Goal: Task Accomplishment & Management: Use online tool/utility

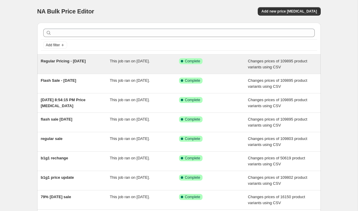
click at [84, 62] on span "Regular Pricing - [DATE]" at bounding box center [63, 61] width 45 height 4
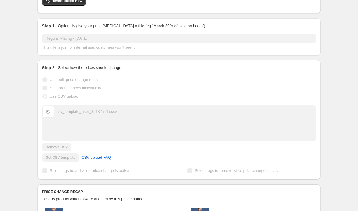
scroll to position [97, 0]
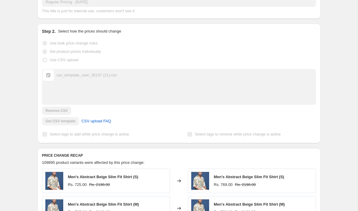
click at [78, 74] on div "csv_template_user_35137 (21).csv" at bounding box center [87, 75] width 60 height 6
click at [51, 77] on span "csv_template_user_35137 (21).csv" at bounding box center [48, 75] width 12 height 12
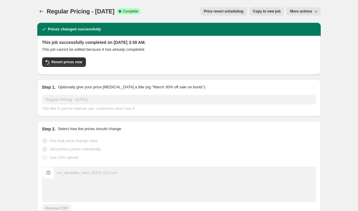
scroll to position [0, 0]
click at [295, 9] on button "More actions" at bounding box center [303, 11] width 34 height 8
click at [309, 25] on span "Export Recap CSV" at bounding box center [305, 23] width 32 height 4
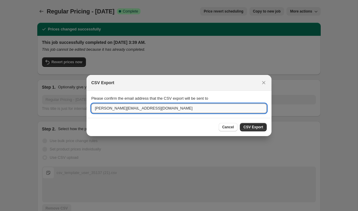
drag, startPoint x: 163, startPoint y: 109, endPoint x: 92, endPoint y: 107, distance: 71.3
click at [92, 107] on input "[PERSON_NAME][EMAIL_ADDRESS][DOMAIN_NAME]" at bounding box center [178, 108] width 175 height 10
drag, startPoint x: 98, startPoint y: 108, endPoint x: 101, endPoint y: 108, distance: 3.3
click at [98, 108] on input "[PERSON_NAME][EMAIL_ADDRESS][DOMAIN_NAME]" at bounding box center [178, 108] width 175 height 10
drag, startPoint x: 106, startPoint y: 108, endPoint x: 52, endPoint y: 108, distance: 54.2
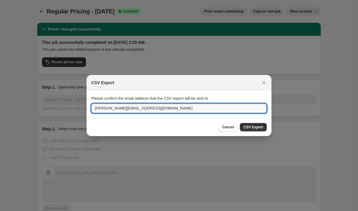
type input "[PERSON_NAME][EMAIL_ADDRESS][DOMAIN_NAME]"
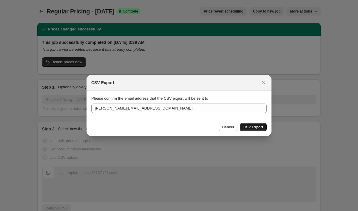
click at [258, 131] on button "CSV Export" at bounding box center [253, 127] width 27 height 8
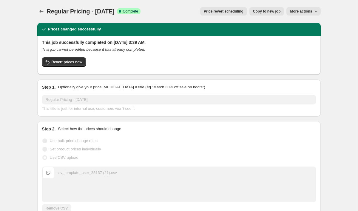
click at [314, 13] on icon "button" at bounding box center [316, 11] width 6 height 6
click at [311, 23] on span "Export Recap CSV" at bounding box center [305, 23] width 32 height 4
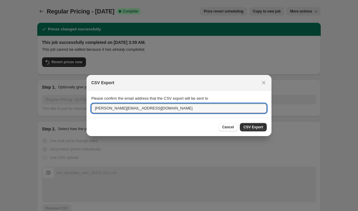
drag, startPoint x: 156, startPoint y: 108, endPoint x: 73, endPoint y: 106, distance: 82.9
click at [165, 108] on input "[PERSON_NAME][EMAIL_ADDRESS][DOMAIN_NAME]" at bounding box center [178, 108] width 175 height 10
drag, startPoint x: 158, startPoint y: 108, endPoint x: 80, endPoint y: 106, distance: 78.4
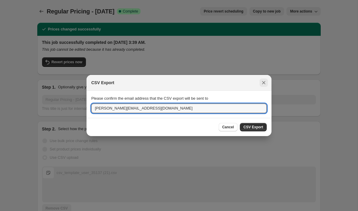
click at [260, 81] on button "Close" at bounding box center [263, 82] width 8 height 8
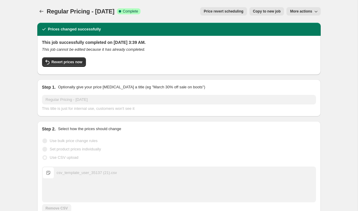
click at [254, 14] on button "Copy to new job" at bounding box center [266, 11] width 35 height 8
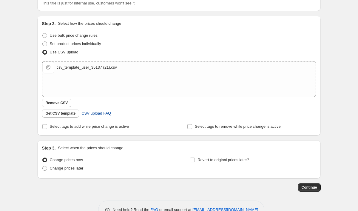
scroll to position [50, 0]
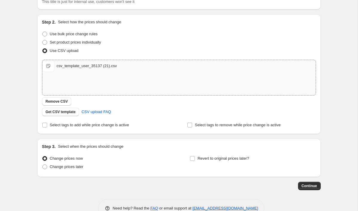
click at [100, 67] on div "csv_template_user_35137 (21).csv" at bounding box center [87, 66] width 60 height 6
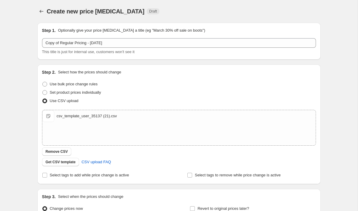
scroll to position [0, 0]
click at [41, 13] on icon "Price change jobs" at bounding box center [41, 11] width 6 height 6
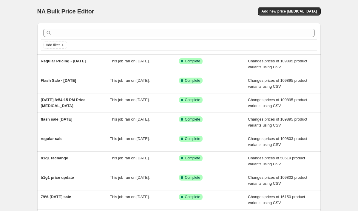
click at [89, 16] on div "NA Bulk Price Editor. This page is ready NA Bulk Price Editor Add new price [ME…" at bounding box center [178, 11] width 283 height 23
